Goal: Task Accomplishment & Management: Manage account settings

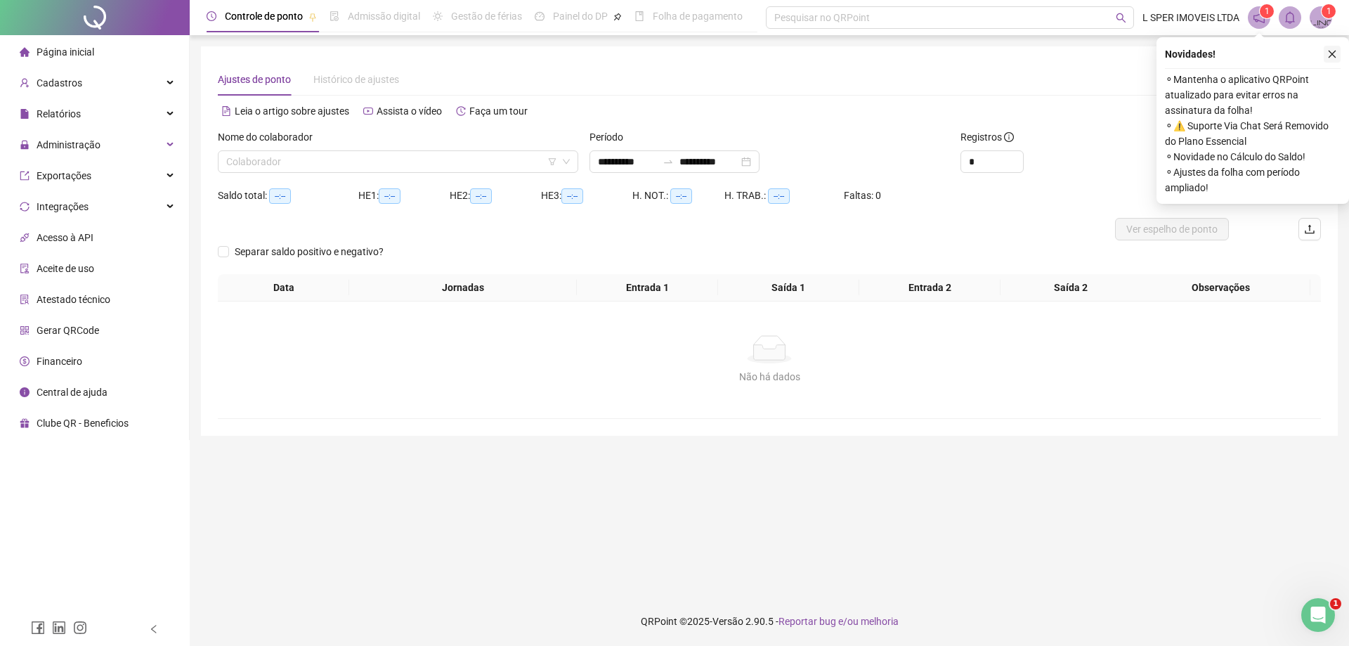
drag, startPoint x: 1330, startPoint y: 67, endPoint x: 1334, endPoint y: 48, distance: 20.1
click at [1330, 63] on div "Novidades ! ⚬ Mantenha o aplicativo QRPoint atualizado para evitar erros na ass…" at bounding box center [1252, 120] width 192 height 166
click at [1334, 48] on button "button" at bounding box center [1331, 54] width 17 height 17
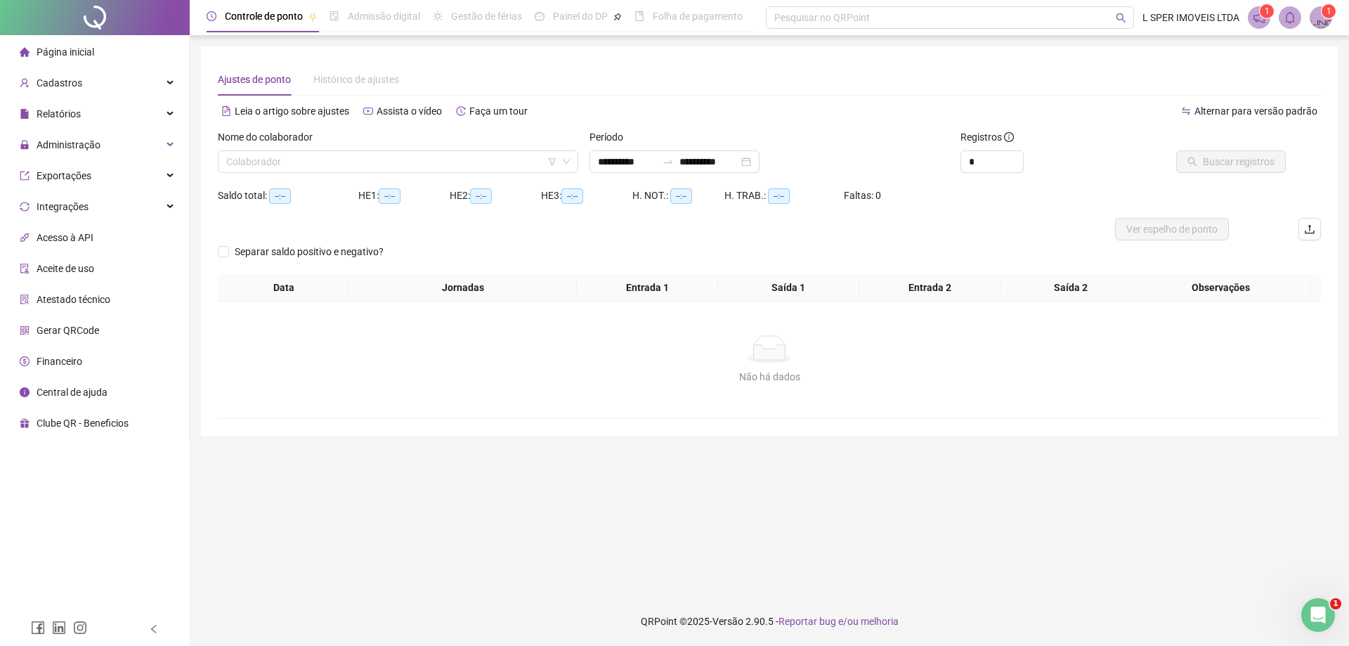
click at [260, 177] on div "Nome do colaborador Colaborador" at bounding box center [398, 156] width 372 height 55
click at [283, 136] on label "Nome do colaborador" at bounding box center [270, 136] width 104 height 15
click at [283, 148] on div "Nome do colaborador" at bounding box center [398, 139] width 360 height 21
click at [296, 163] on input "search" at bounding box center [391, 161] width 331 height 21
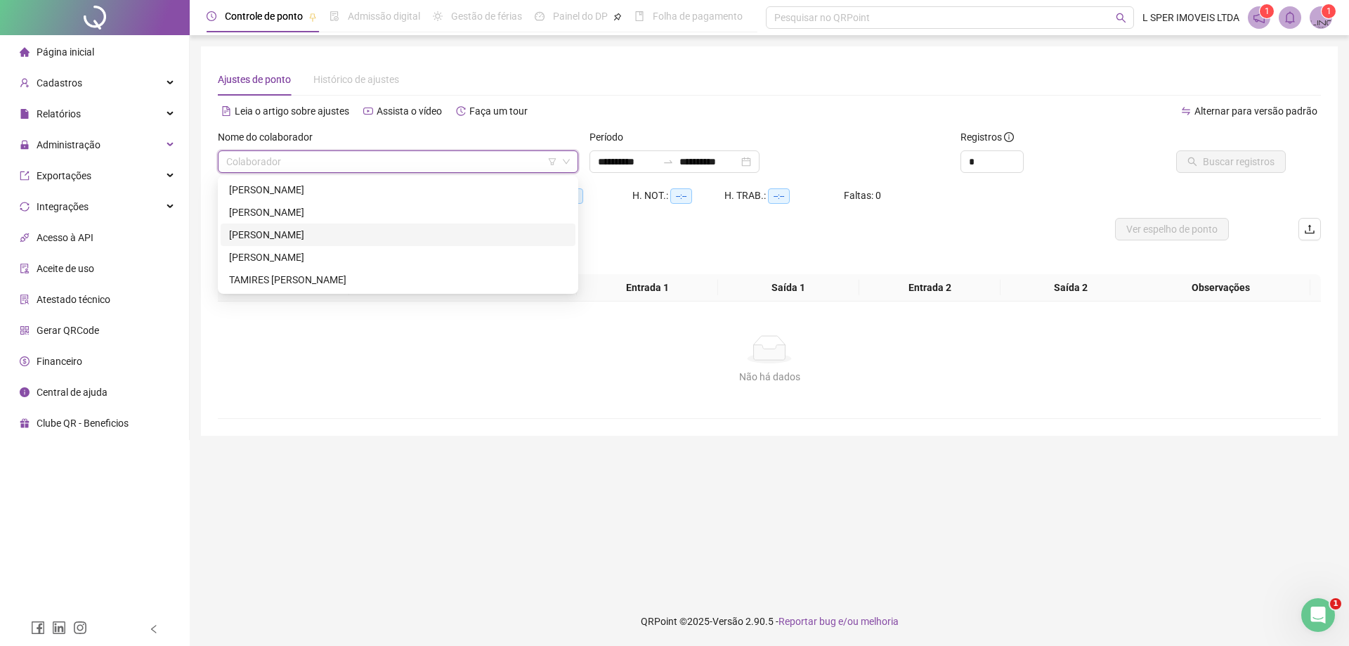
click at [294, 237] on div "[PERSON_NAME]" at bounding box center [398, 234] width 338 height 15
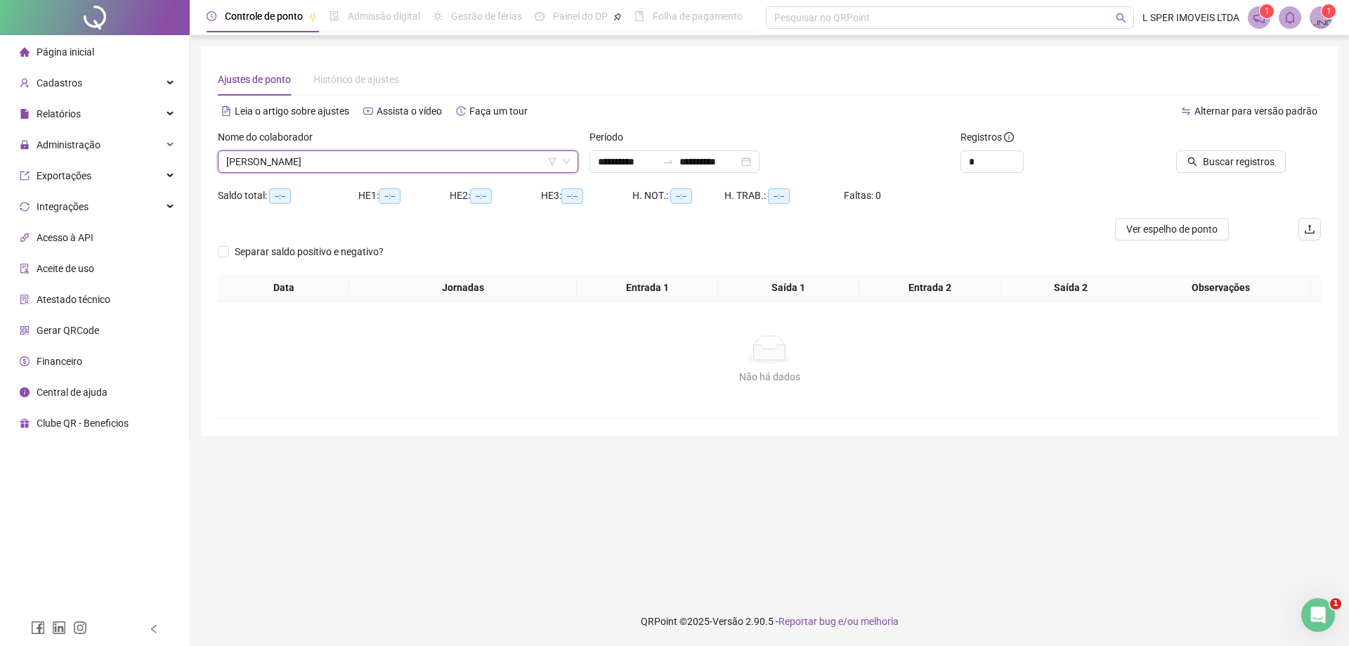
click at [1241, 144] on div at bounding box center [1215, 139] width 139 height 21
click at [1233, 164] on span "Buscar registros" at bounding box center [1239, 161] width 72 height 15
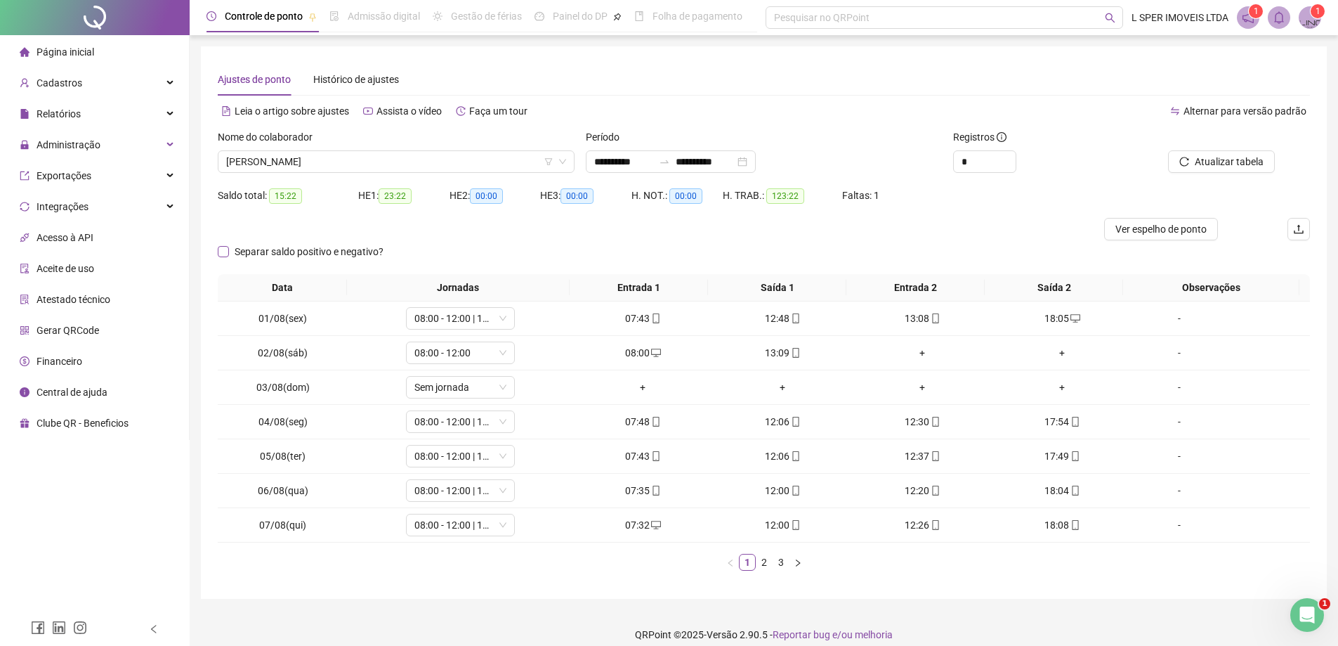
click at [332, 246] on span "Separar saldo positivo e negativo?" at bounding box center [309, 251] width 160 height 15
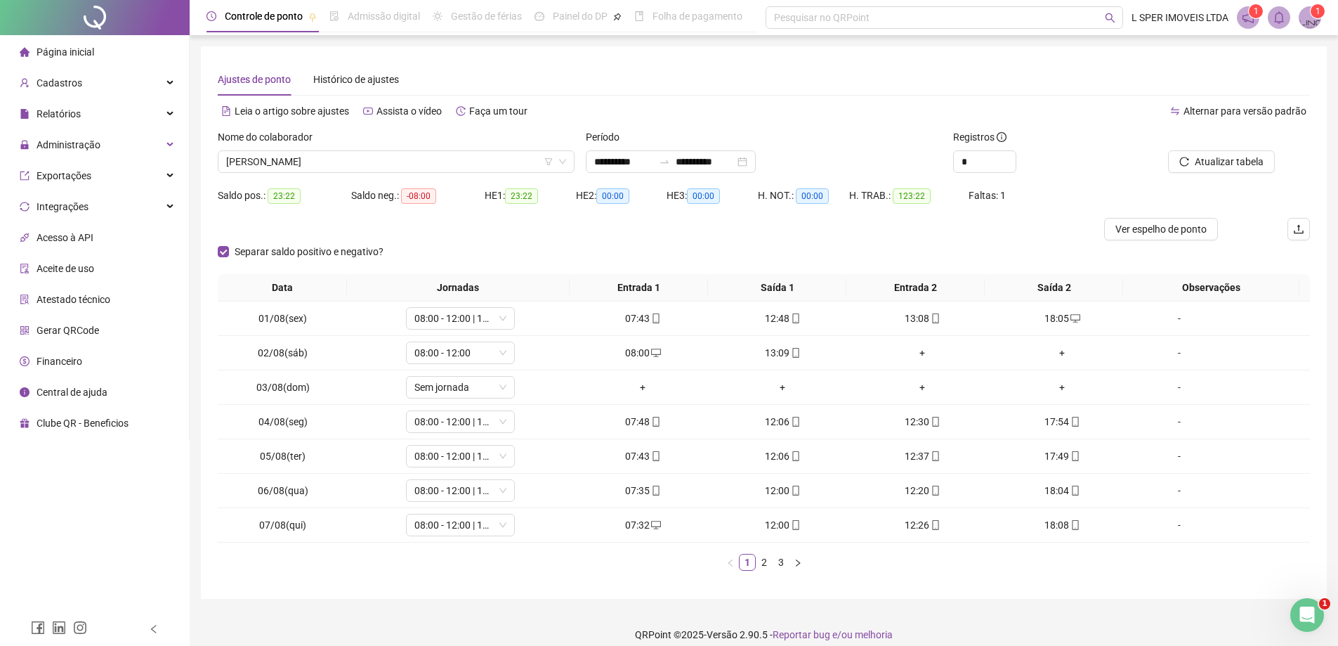
drag, startPoint x: 762, startPoint y: 563, endPoint x: 748, endPoint y: 549, distance: 19.9
click at [761, 563] on link "2" at bounding box center [764, 561] width 15 height 15
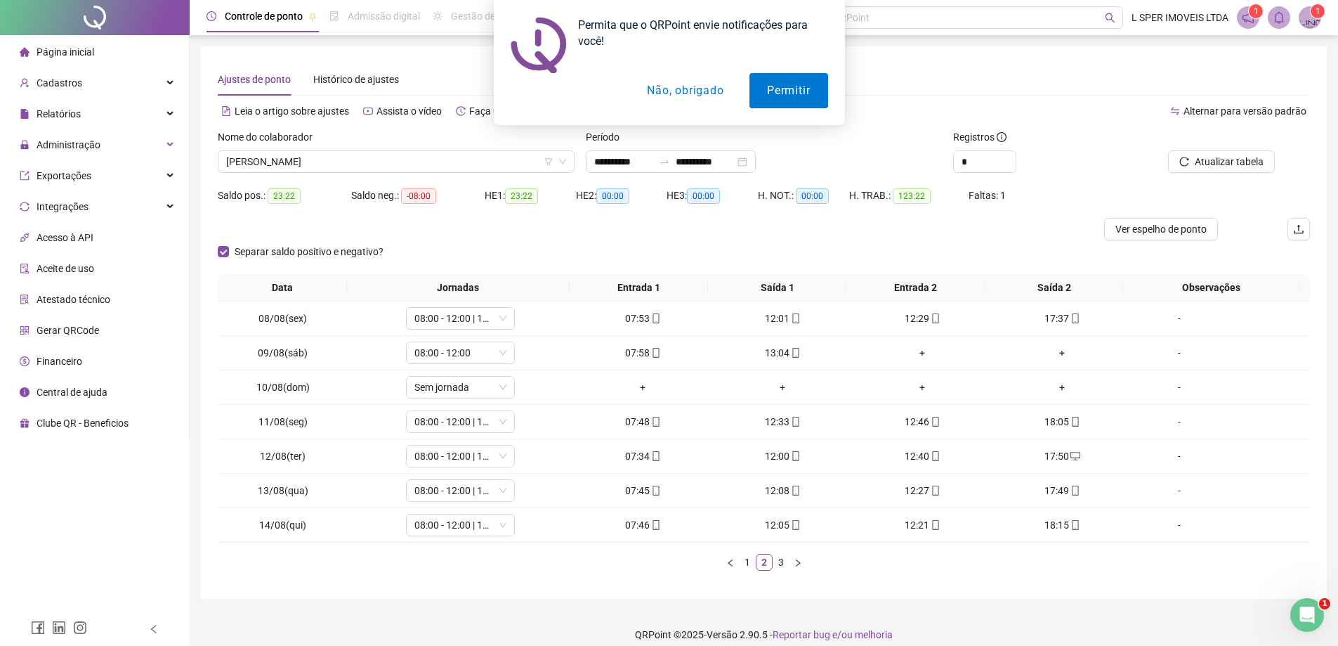
click at [787, 562] on link "3" at bounding box center [780, 561] width 15 height 15
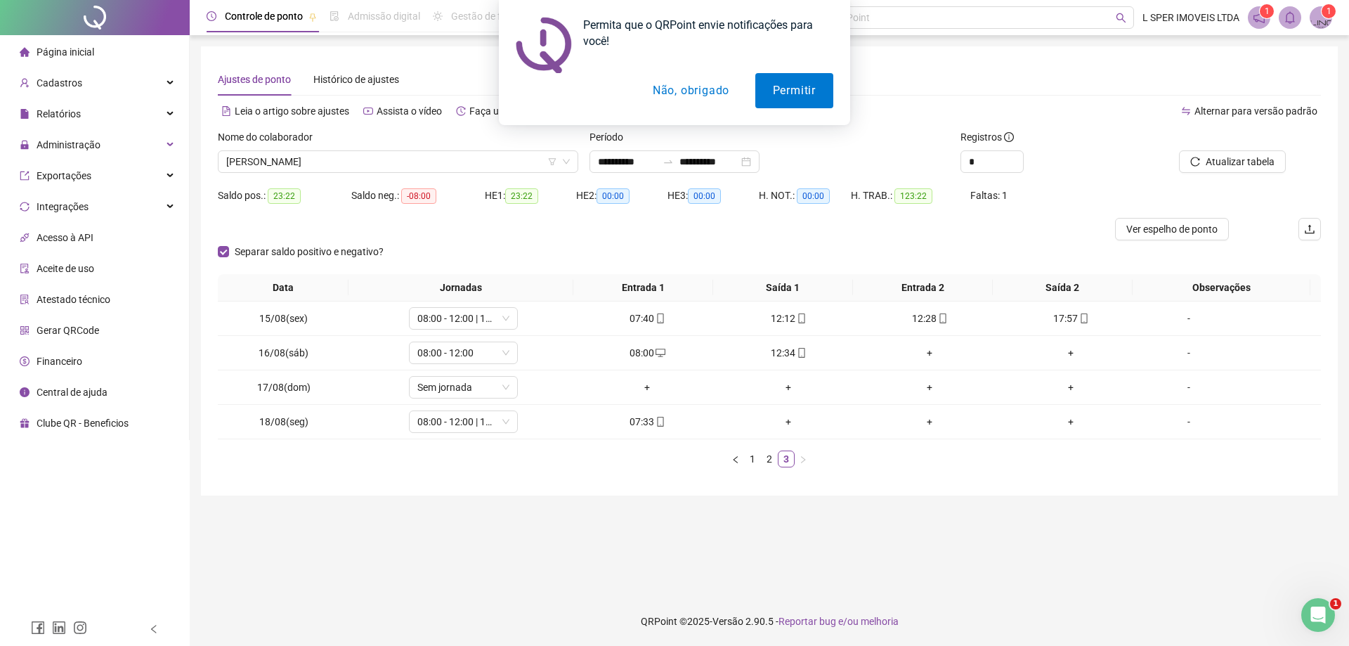
click at [672, 94] on button "Não, obrigado" at bounding box center [691, 90] width 112 height 35
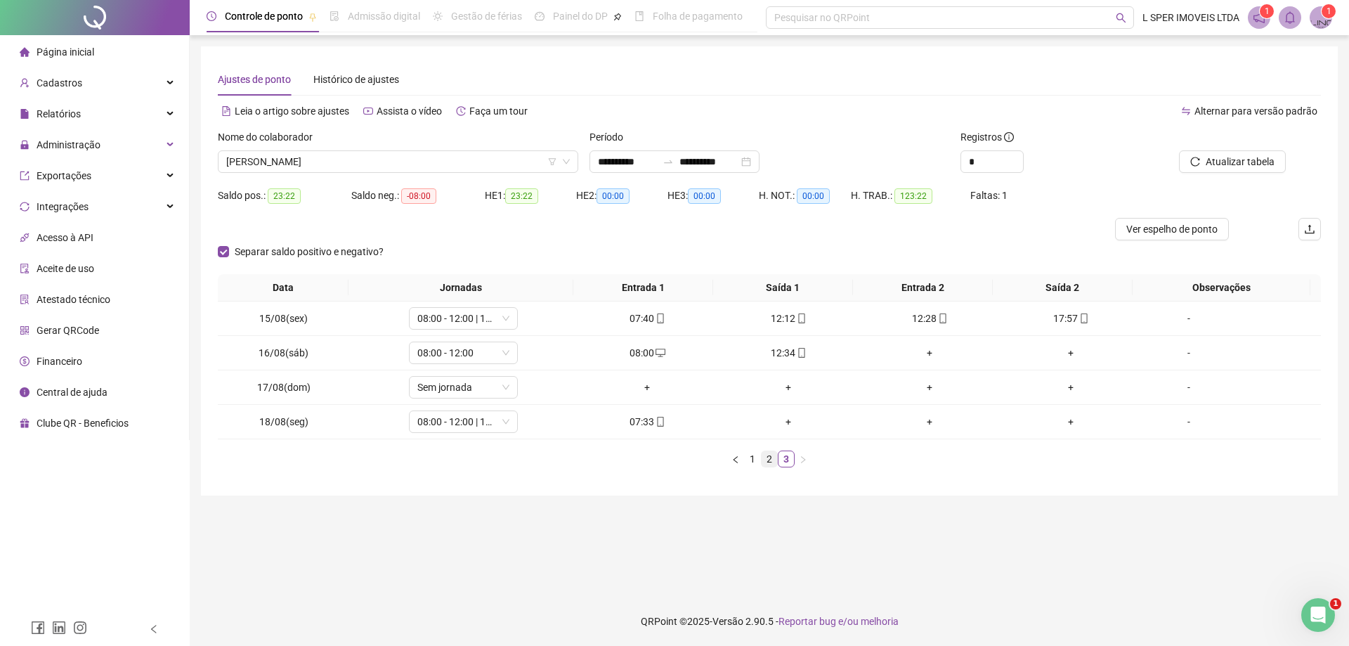
click at [766, 455] on link "2" at bounding box center [768, 458] width 15 height 15
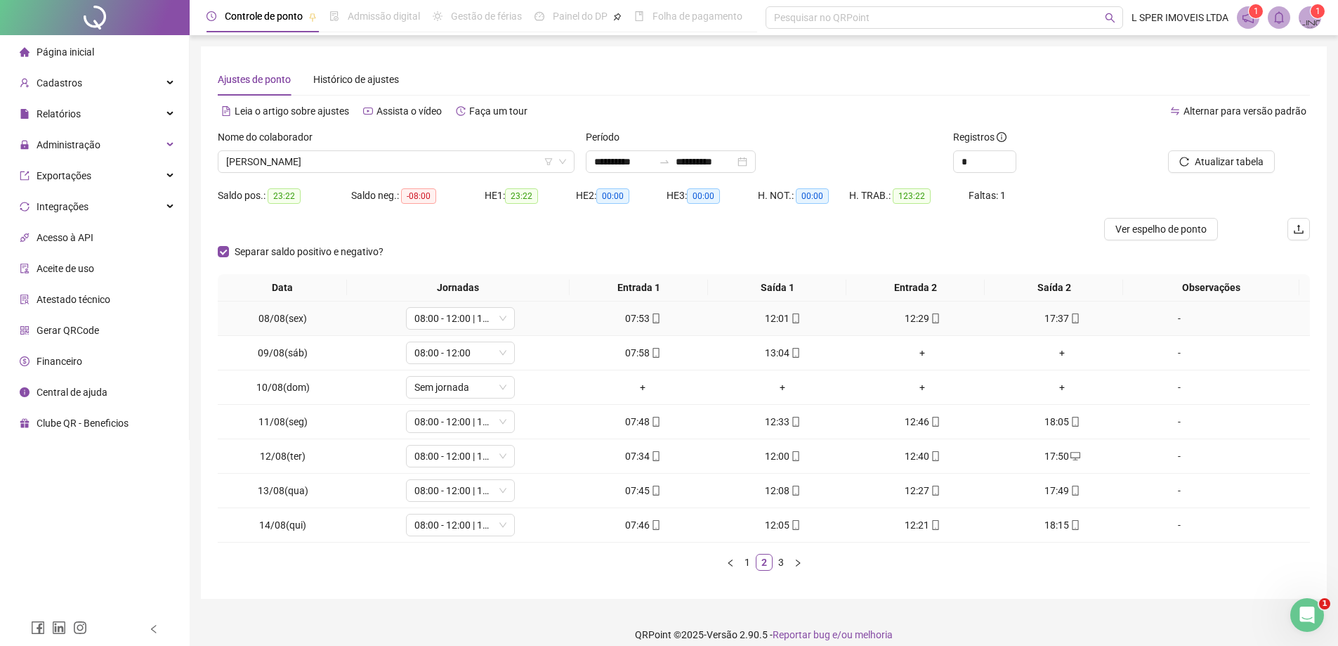
click at [1053, 318] on div "17:37" at bounding box center [1062, 317] width 129 height 15
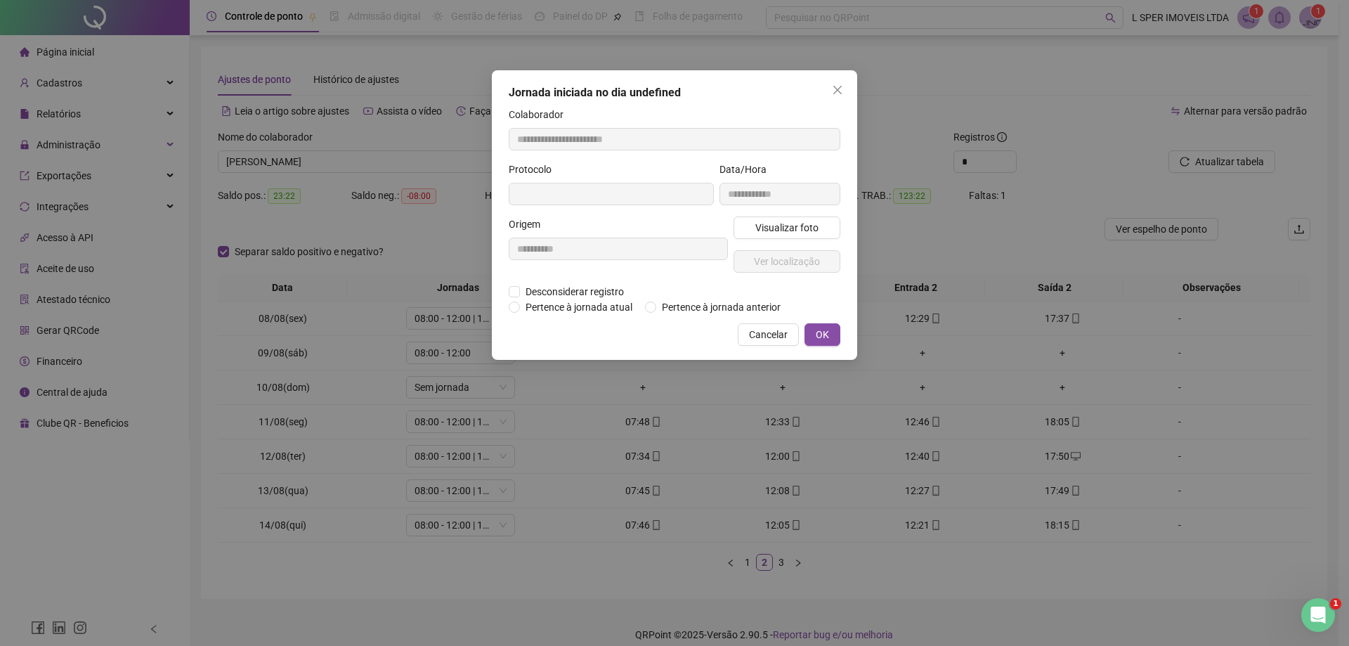
type input "**********"
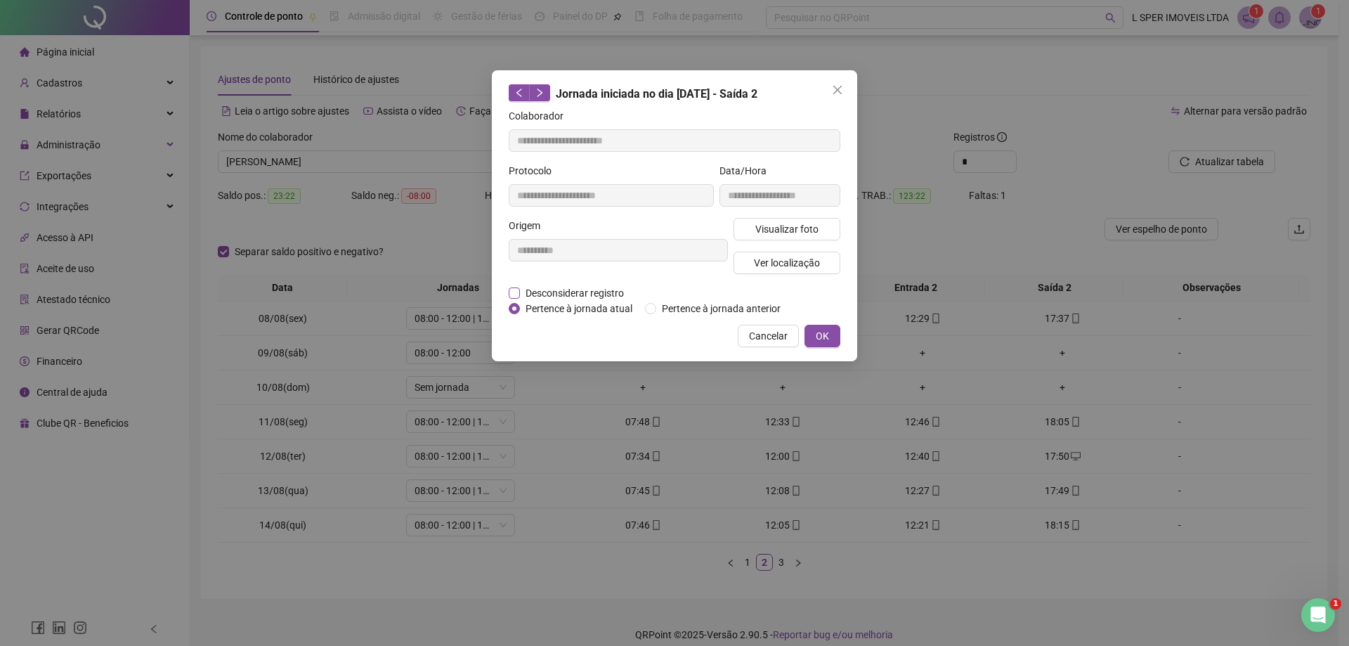
click at [534, 287] on span "Desconsiderar registro" at bounding box center [575, 292] width 110 height 15
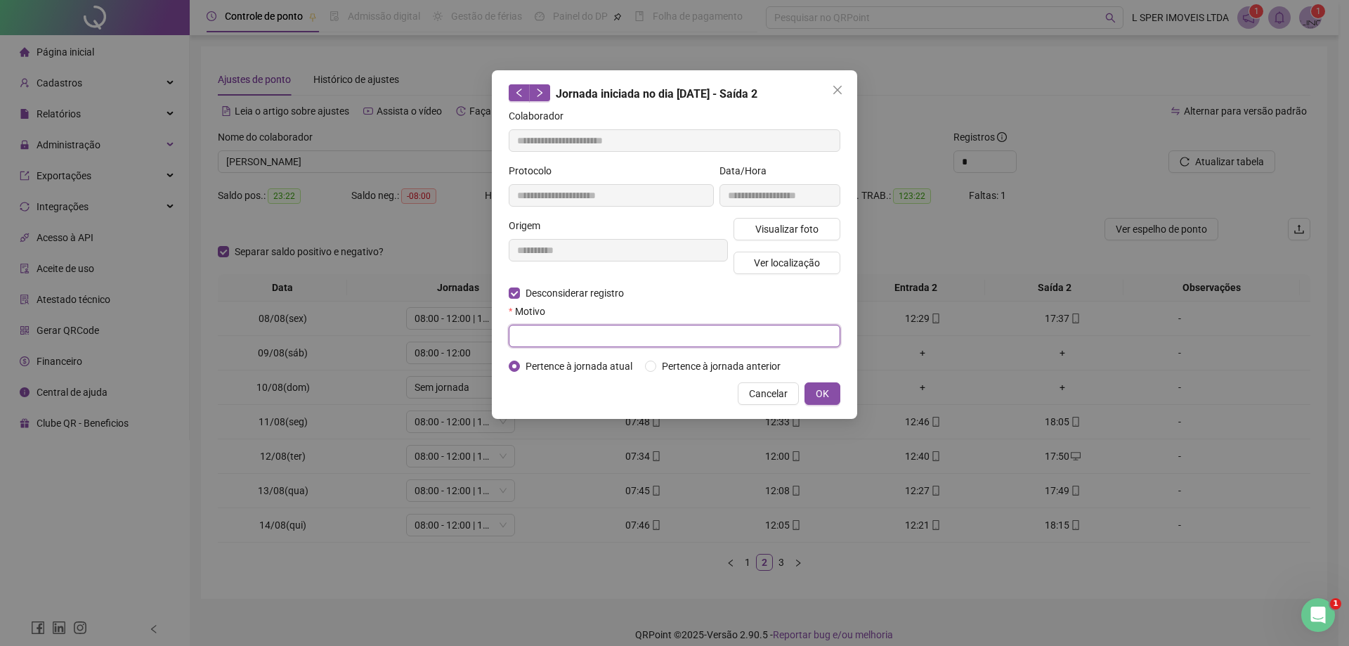
click at [702, 337] on input "text" at bounding box center [675, 336] width 332 height 22
type input "****"
drag, startPoint x: 827, startPoint y: 389, endPoint x: 830, endPoint y: 396, distance: 7.9
click at [827, 390] on span "OK" at bounding box center [822, 393] width 13 height 15
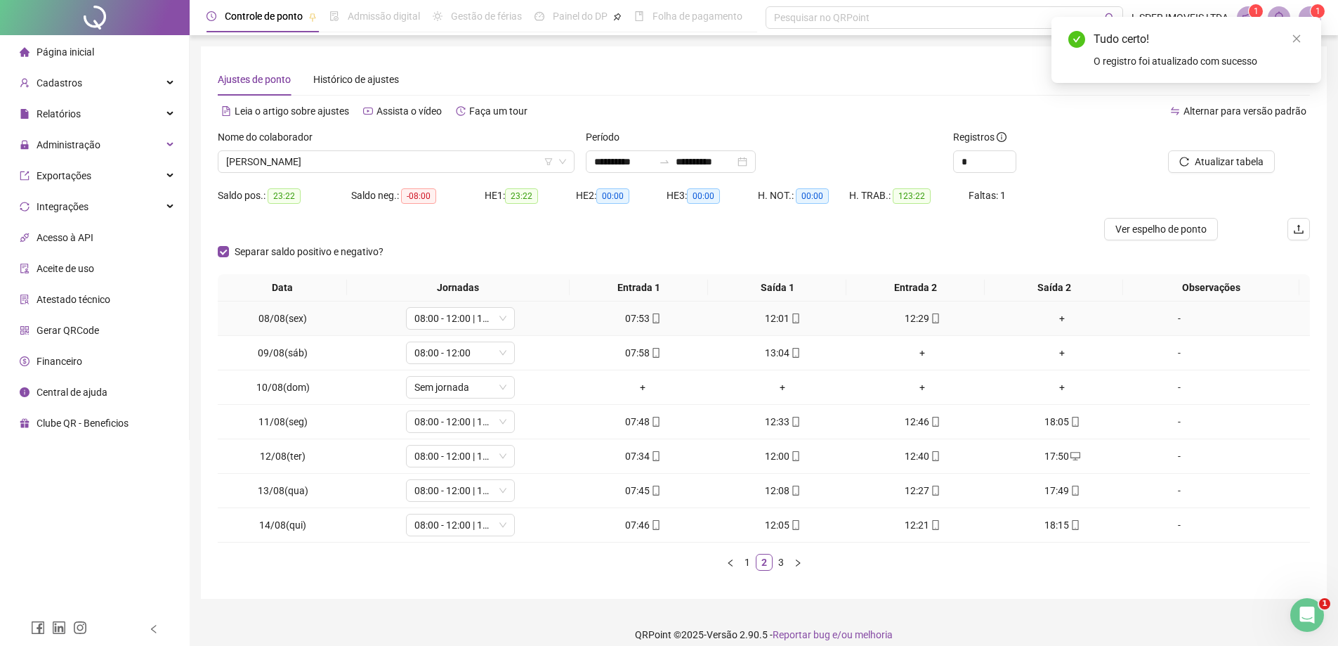
click at [1049, 324] on div "+" at bounding box center [1062, 317] width 129 height 15
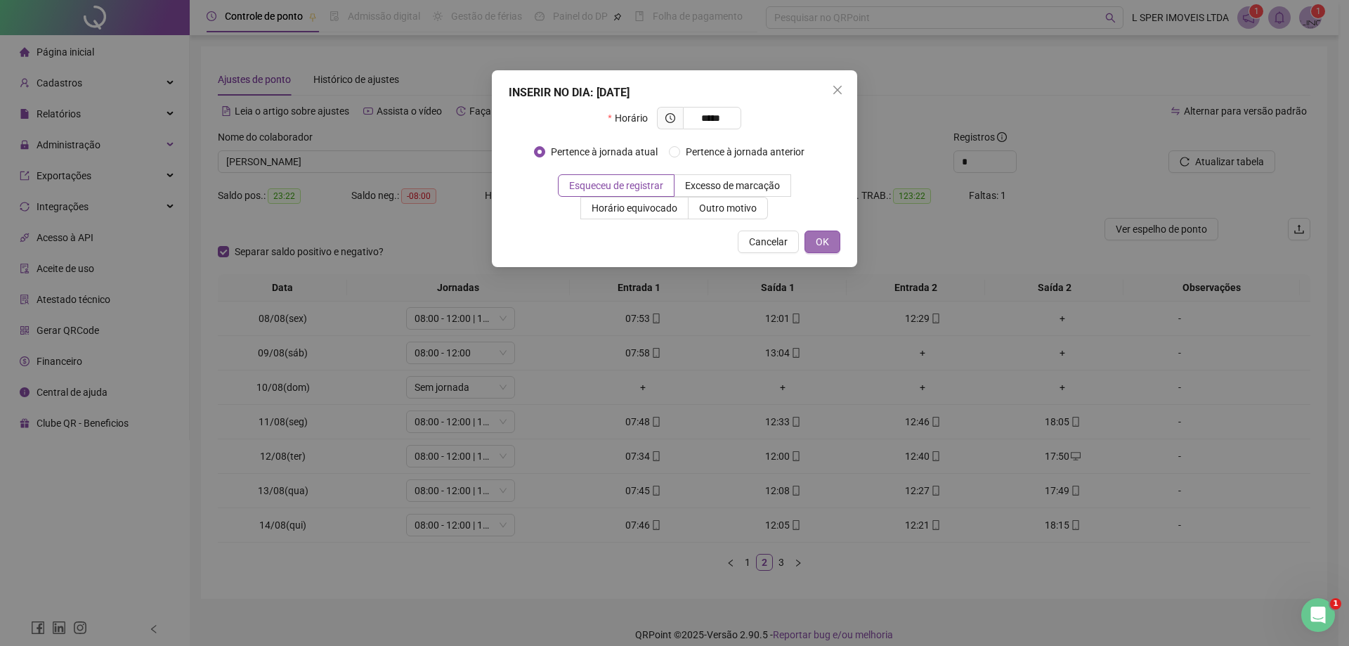
type input "*****"
click at [820, 245] on span "OK" at bounding box center [822, 241] width 13 height 15
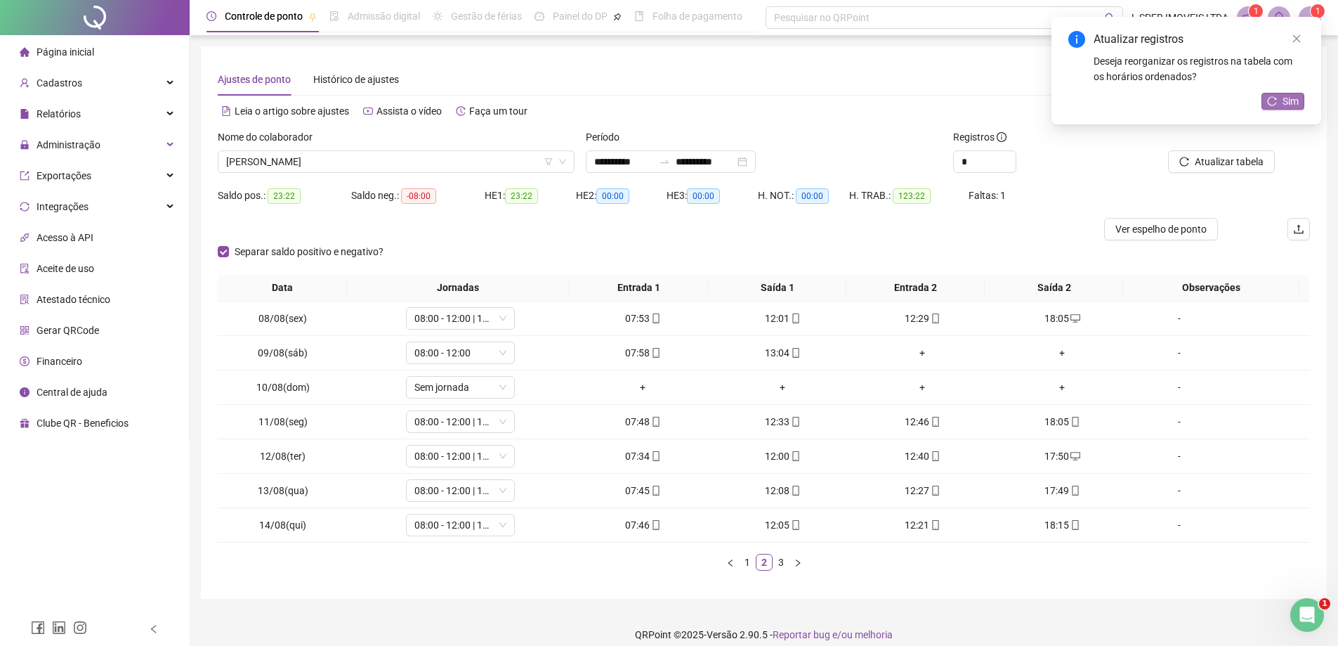
click at [1271, 102] on icon "reload" at bounding box center [1272, 101] width 10 height 10
